Goal: Communication & Community: Answer question/provide support

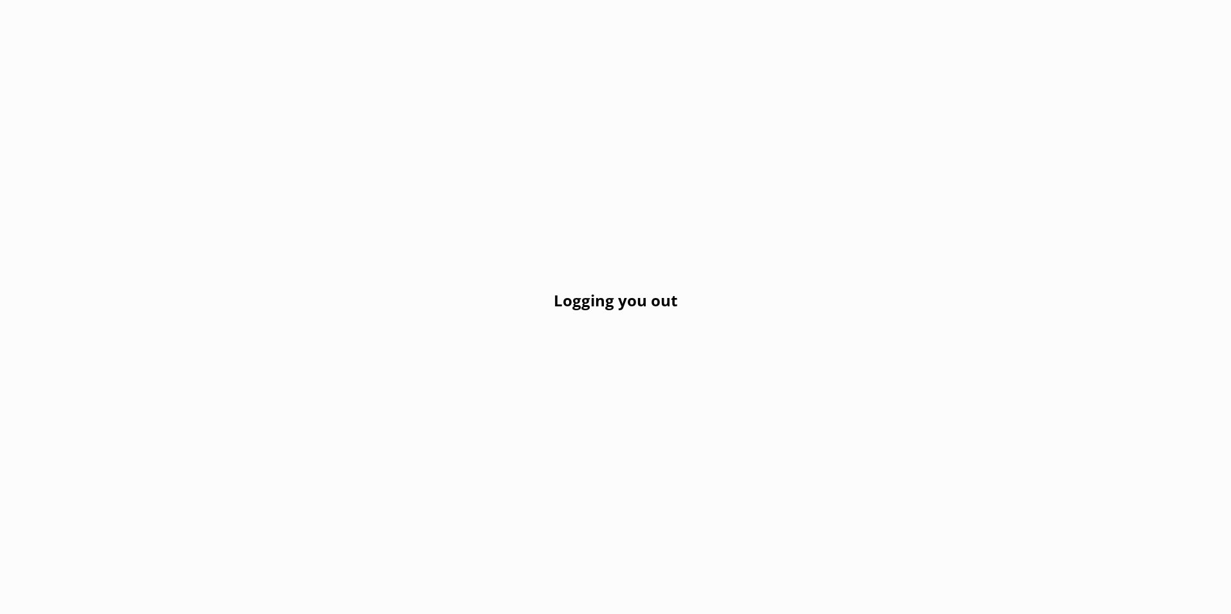
drag, startPoint x: 796, startPoint y: 241, endPoint x: 789, endPoint y: 255, distance: 15.8
click at [791, 244] on div "Logging you out" at bounding box center [615, 307] width 1231 height 614
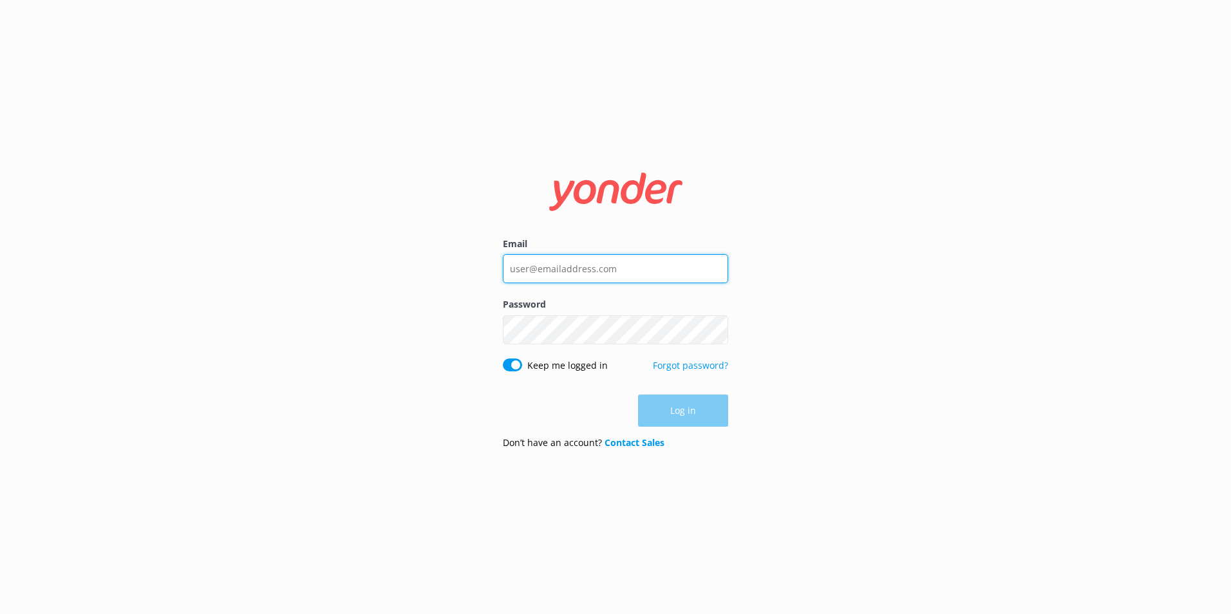
type input "[EMAIL_ADDRESS][DOMAIN_NAME]"
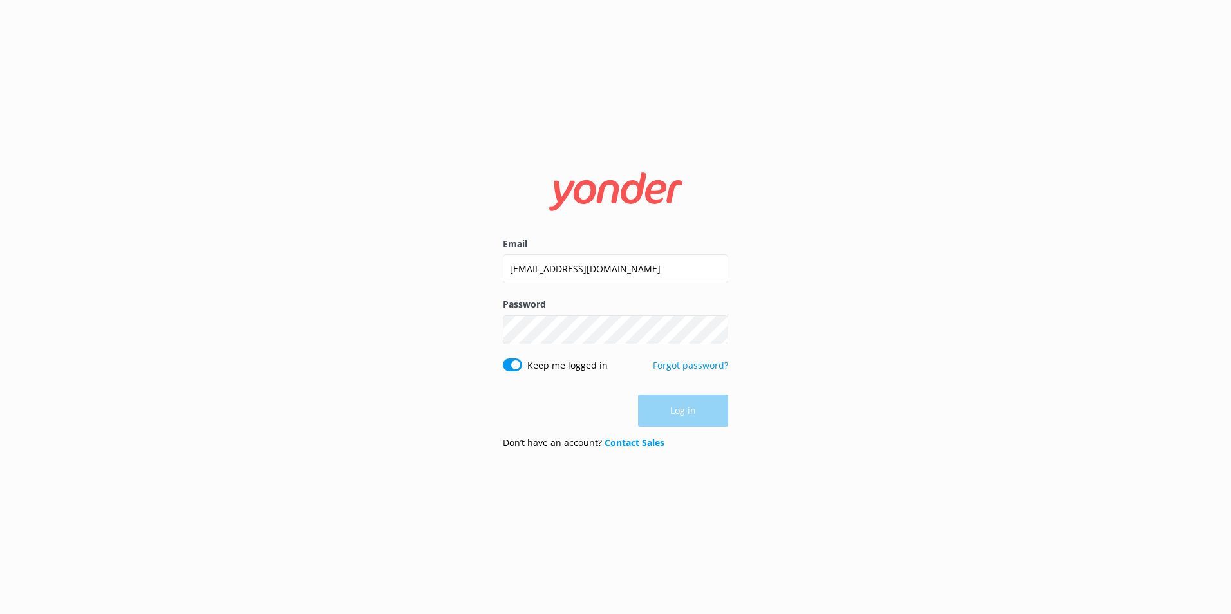
click at [679, 417] on div "Log in" at bounding box center [615, 411] width 225 height 32
click at [679, 417] on button "Log in" at bounding box center [683, 411] width 90 height 32
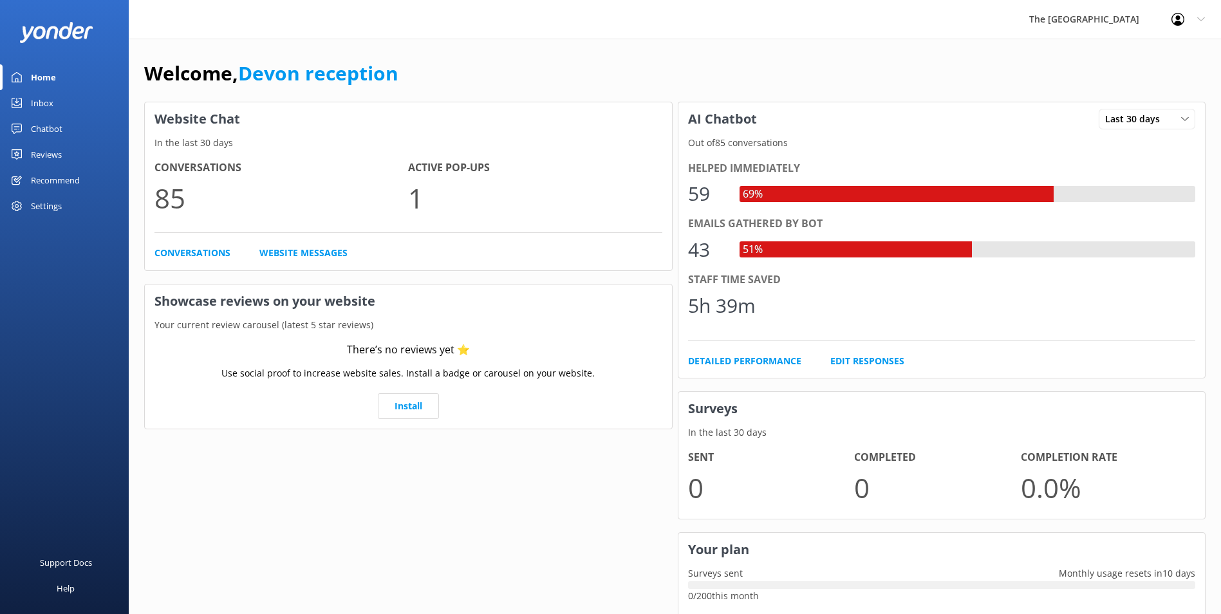
click at [61, 104] on link "Inbox" at bounding box center [64, 103] width 129 height 26
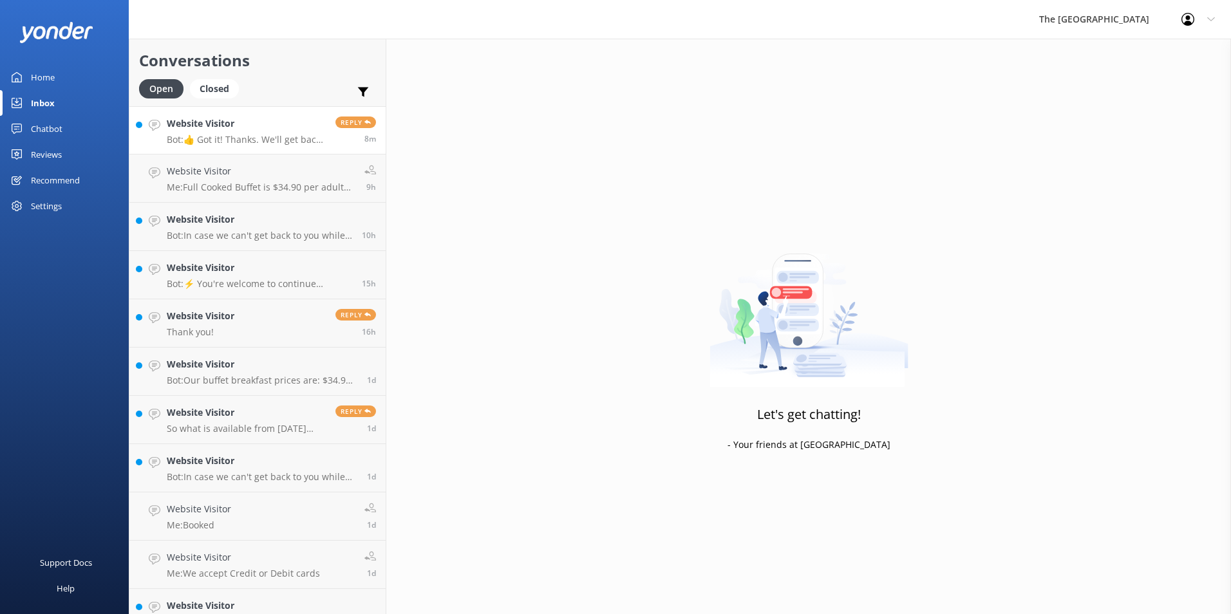
drag, startPoint x: 239, startPoint y: 110, endPoint x: 244, endPoint y: 124, distance: 14.5
click at [240, 110] on link "Website Visitor Bot: 👍 Got it! Thanks. We'll get back to you as soon as we can …" at bounding box center [257, 130] width 256 height 48
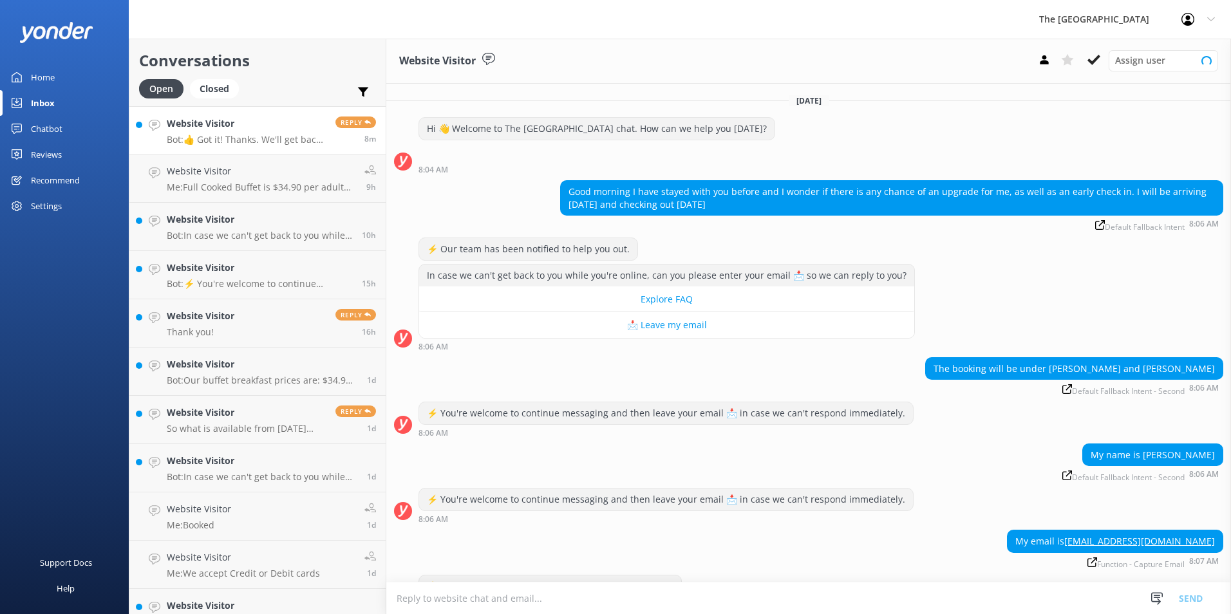
scroll to position [34, 0]
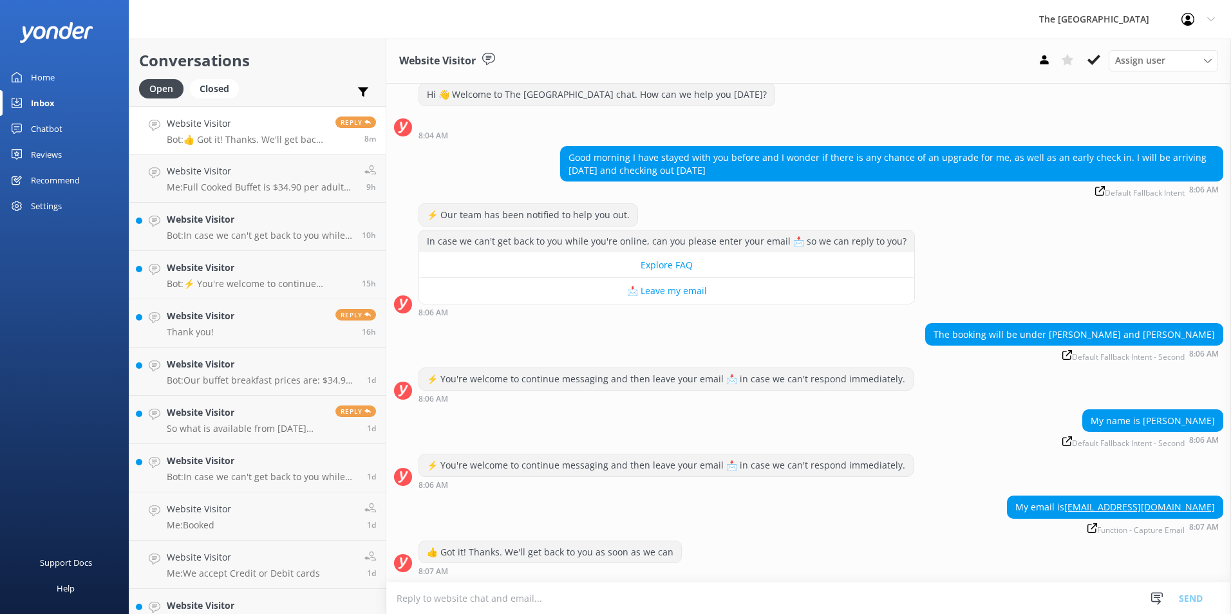
click at [817, 592] on textarea at bounding box center [808, 599] width 845 height 32
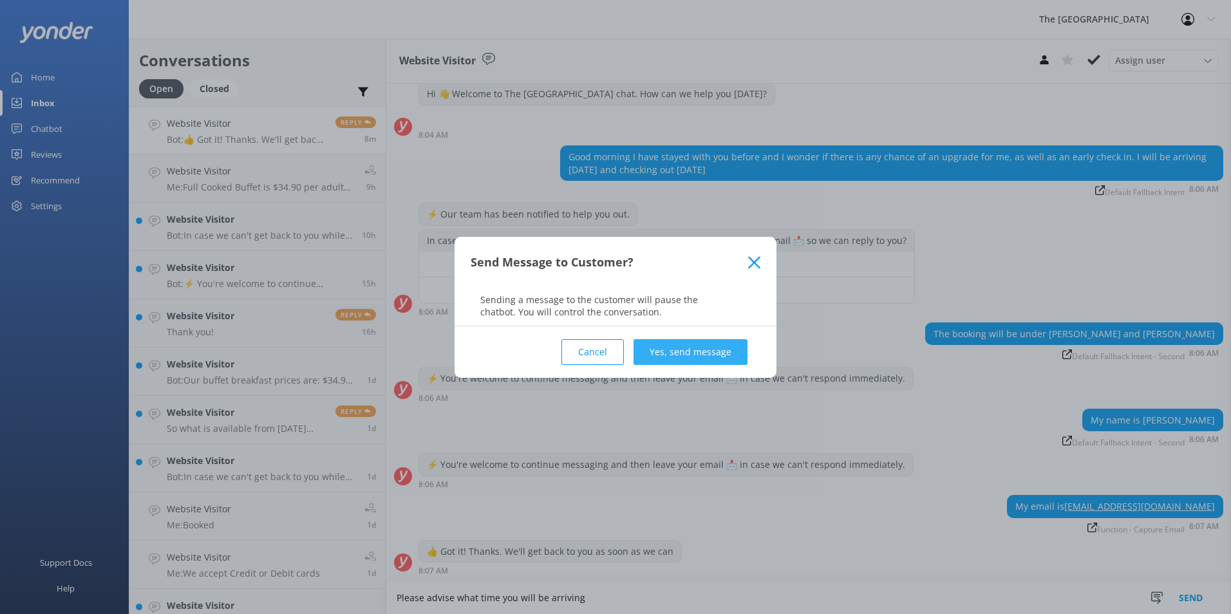
type textarea "Please advise what time you will be arriving"
click at [679, 350] on button "Yes, send message" at bounding box center [691, 352] width 114 height 26
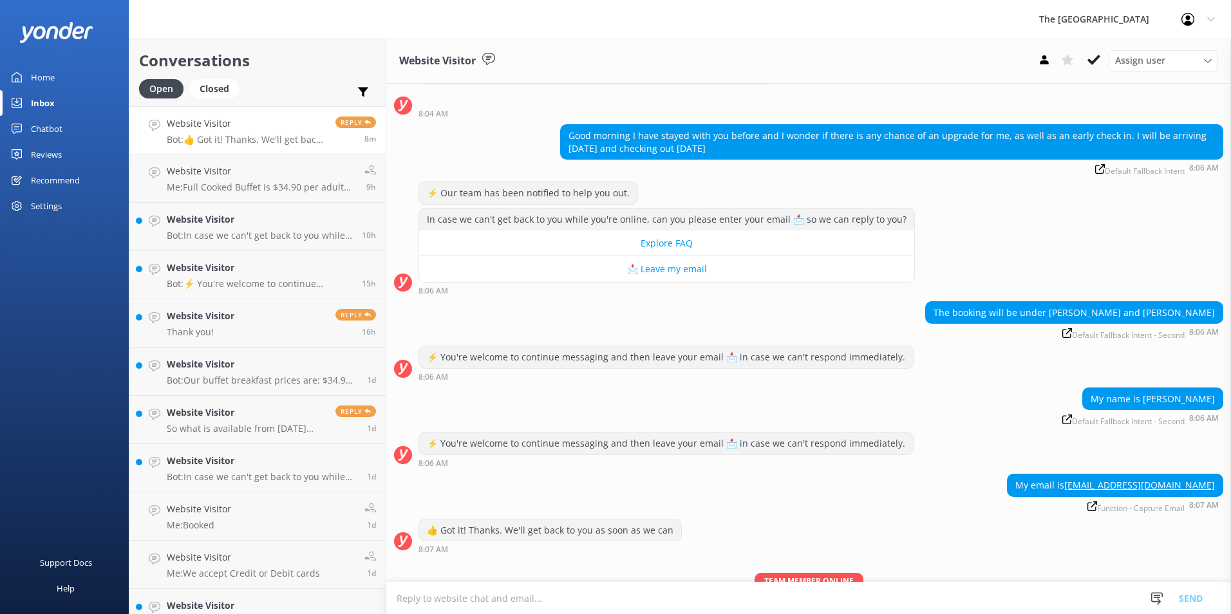
scroll to position [118, 0]
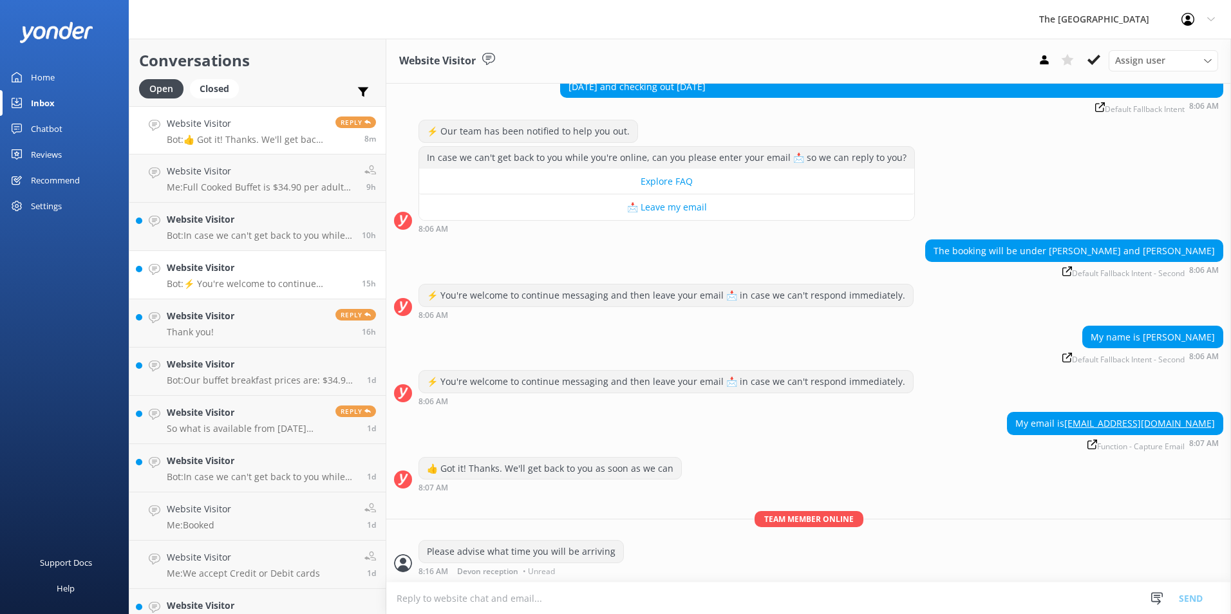
click at [321, 253] on link "Website Visitor Bot: ⚡ You're welcome to continue messaging and then leave your…" at bounding box center [257, 275] width 256 height 48
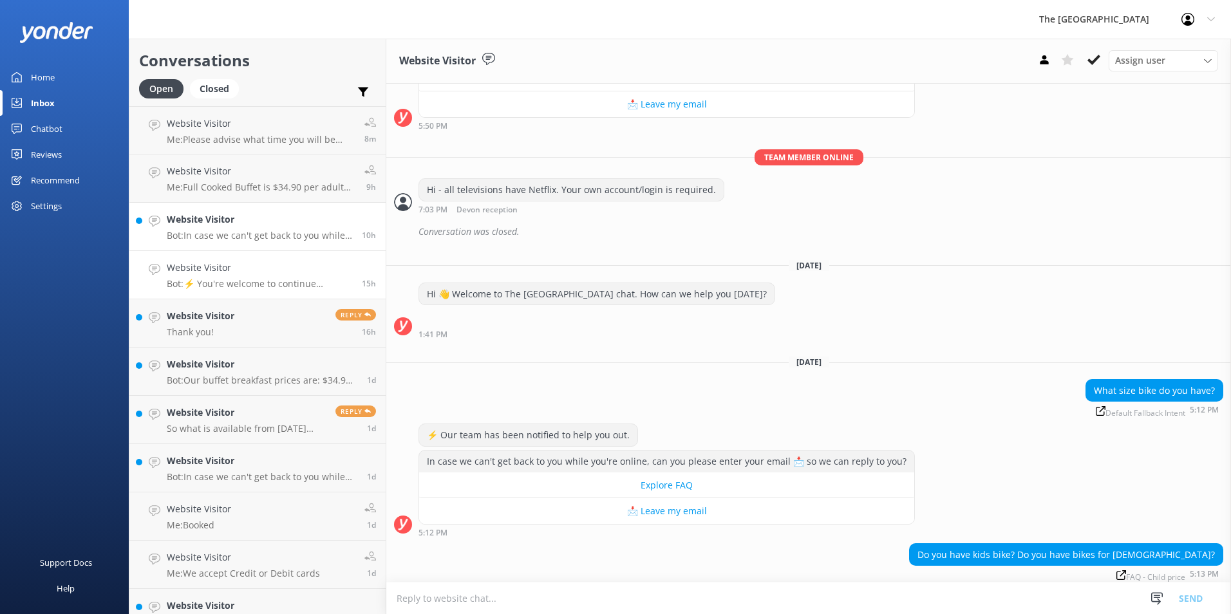
scroll to position [1147, 0]
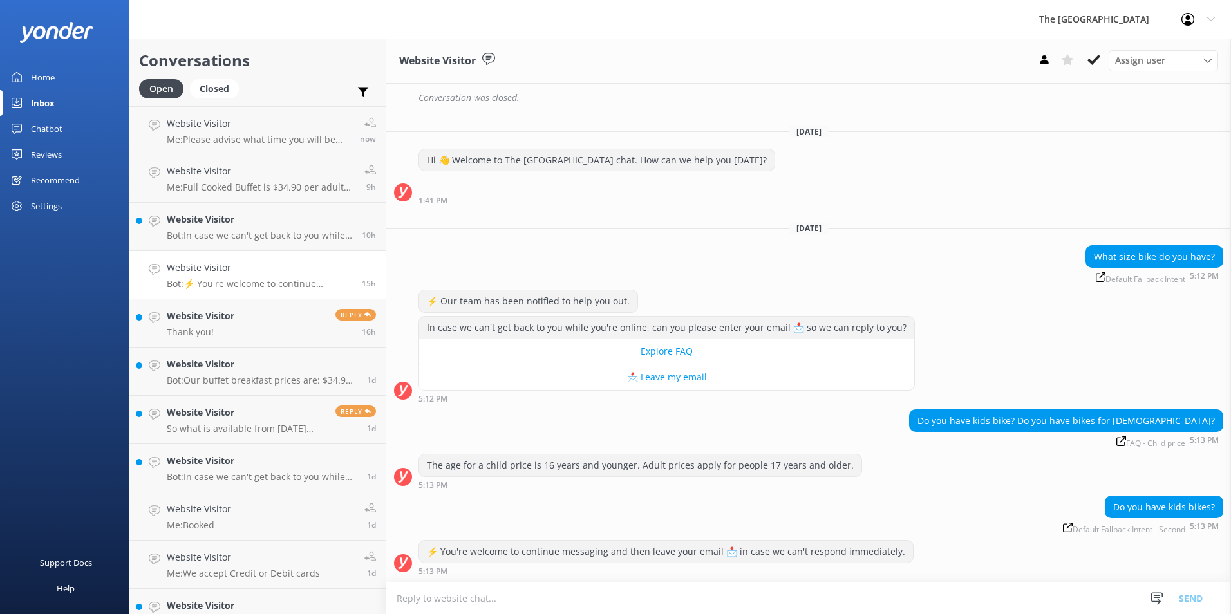
click at [688, 597] on textarea at bounding box center [808, 599] width 845 height 32
click at [206, 323] on h4 "Website Visitor" at bounding box center [201, 316] width 68 height 14
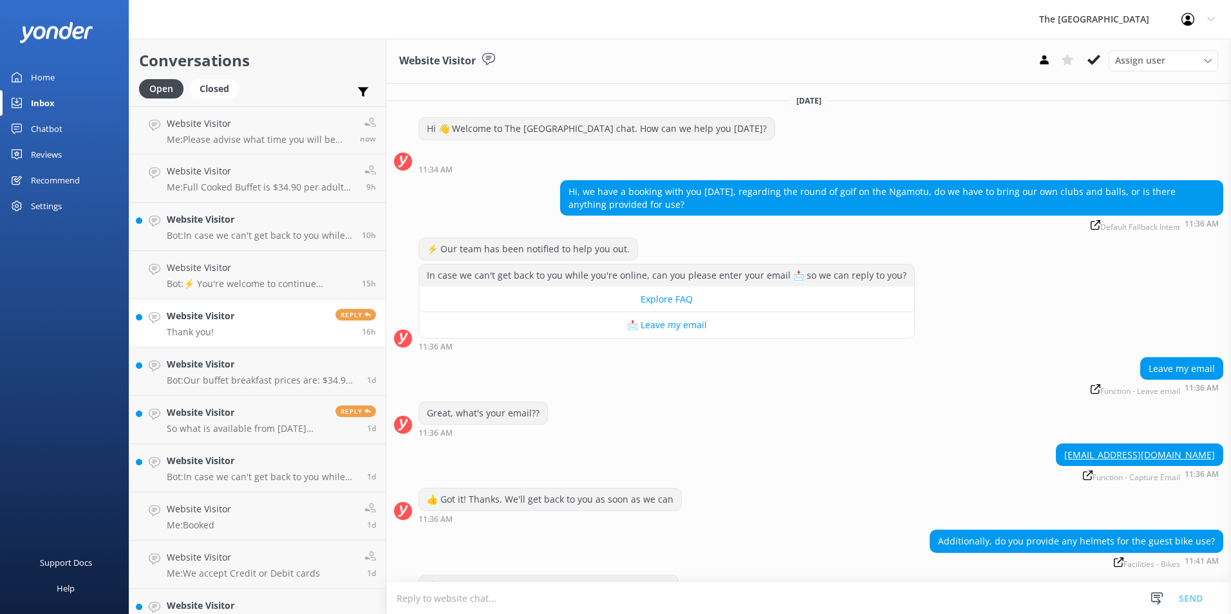
scroll to position [160, 0]
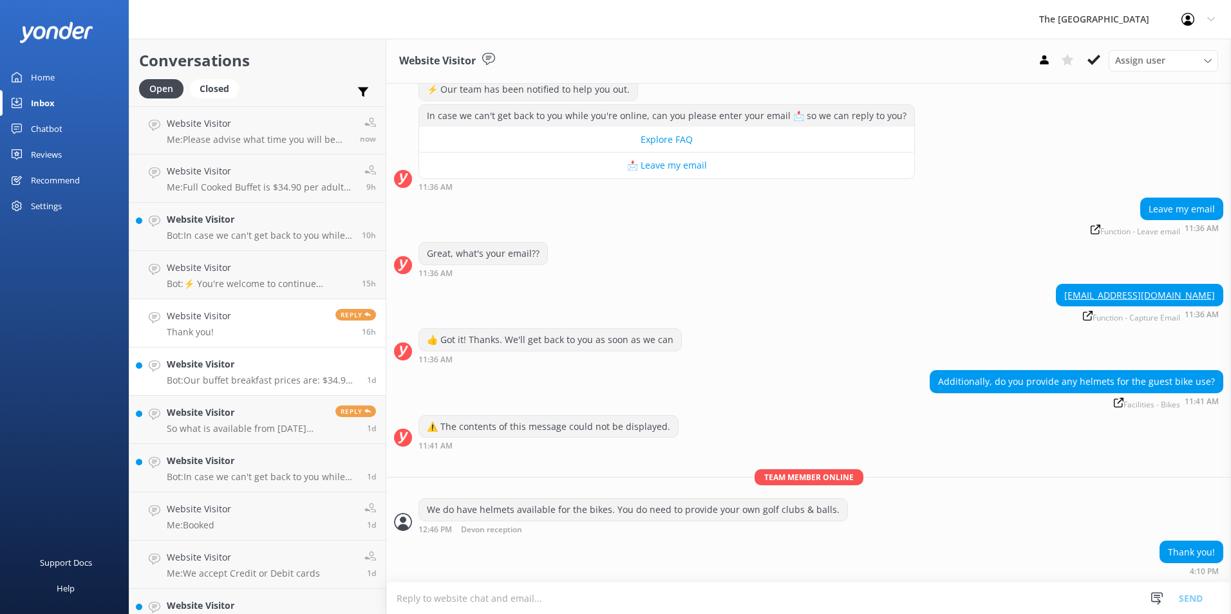
click at [268, 355] on link "Website Visitor Bot: Our buffet breakfast prices are: $34.90 per adult for cook…" at bounding box center [257, 372] width 256 height 48
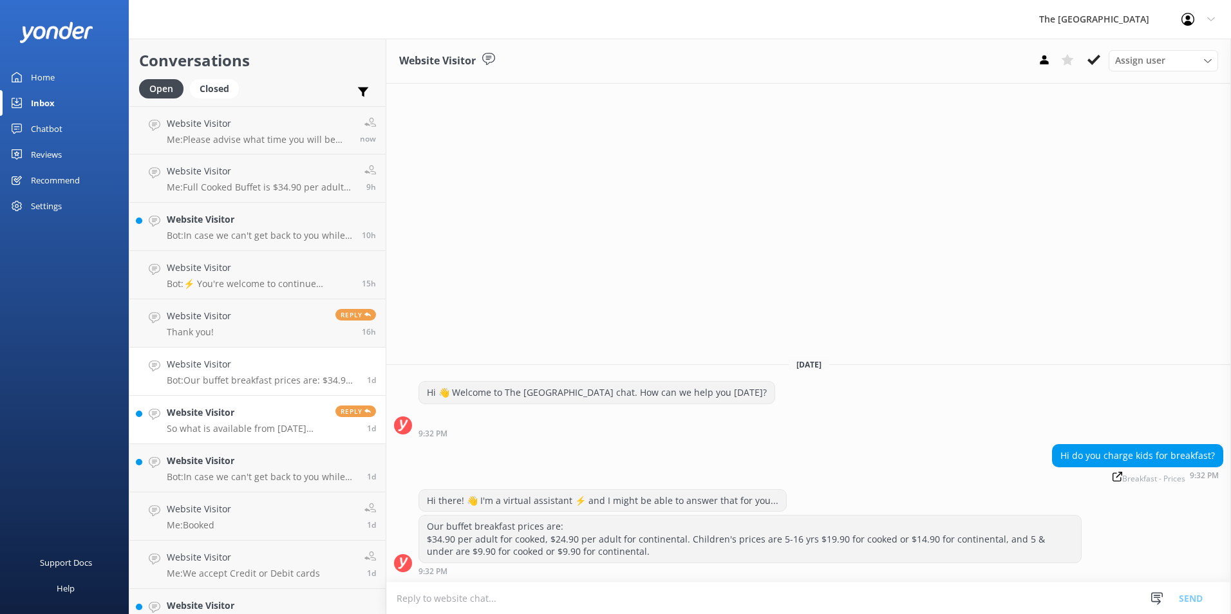
click at [241, 404] on link "Website Visitor So what is available from [DATE] until [DATE] then Reply 1d" at bounding box center [257, 420] width 256 height 48
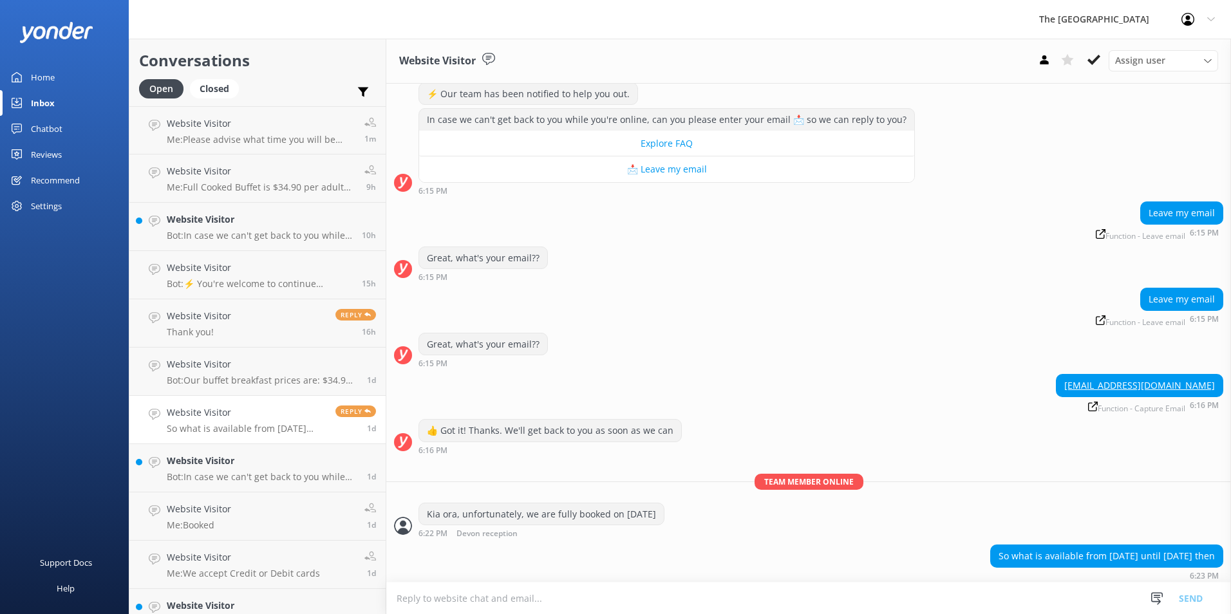
scroll to position [147, 0]
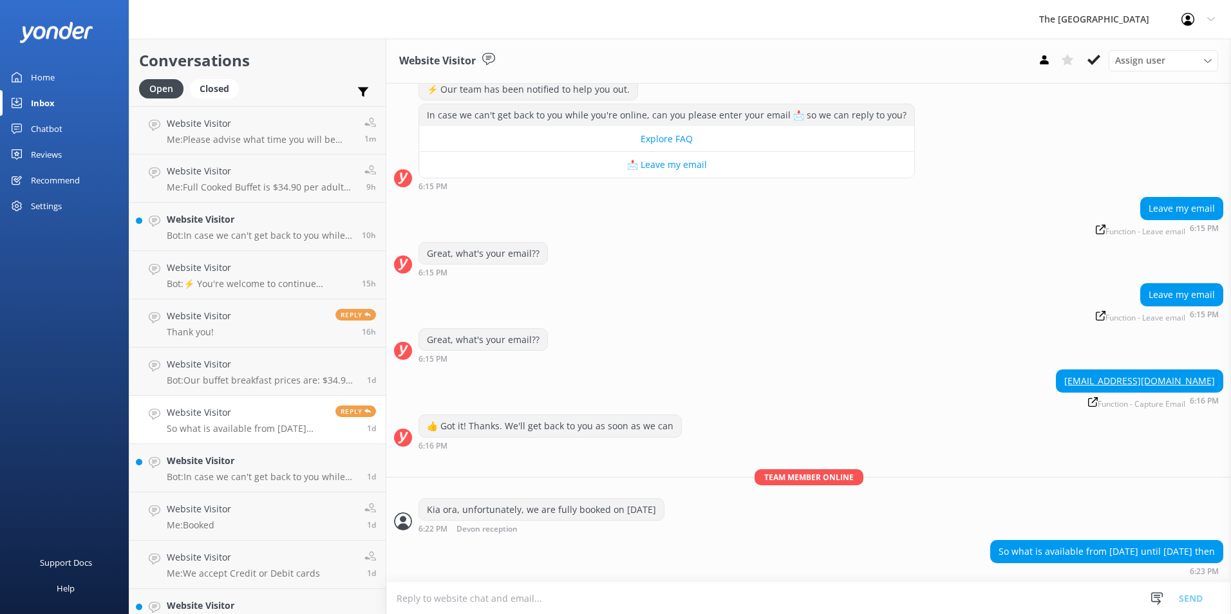
click at [596, 601] on textarea at bounding box center [808, 599] width 845 height 32
type textarea "Hi there - we have a small queen studio available"
